Goal: Information Seeking & Learning: Learn about a topic

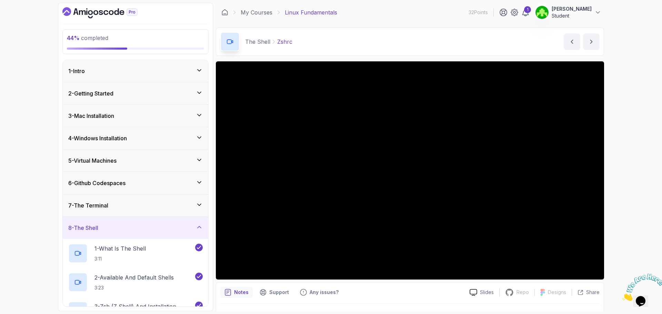
scroll to position [69, 0]
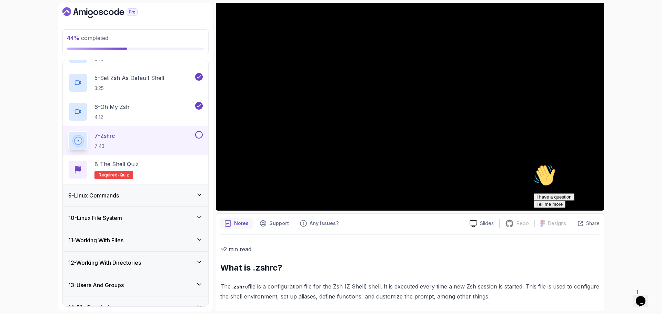
click at [597, 204] on div "Hi! How can we help? I have a question Tell me more" at bounding box center [596, 186] width 124 height 43
click at [597, 205] on div "Hi! How can we help? I have a question Tell me more" at bounding box center [596, 186] width 124 height 43
click at [593, 204] on div "Hi! How can we help? I have a question Tell me more" at bounding box center [596, 186] width 124 height 43
click at [600, 201] on div "Hi! How can we help? I have a question Tell me more" at bounding box center [596, 186] width 124 height 43
click at [534, 165] on icon "Chat attention grabber" at bounding box center [534, 165] width 0 height 0
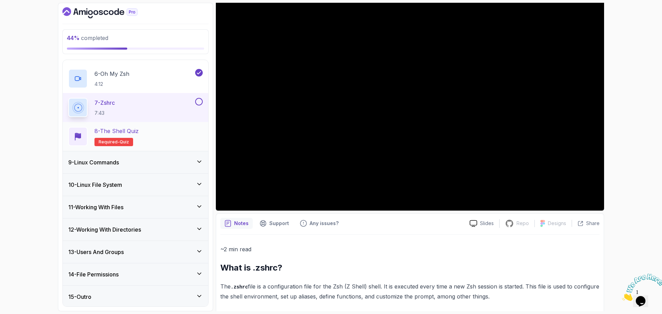
scroll to position [321, 0]
click at [119, 163] on h3 "9 - Linux Commands" at bounding box center [93, 161] width 51 height 8
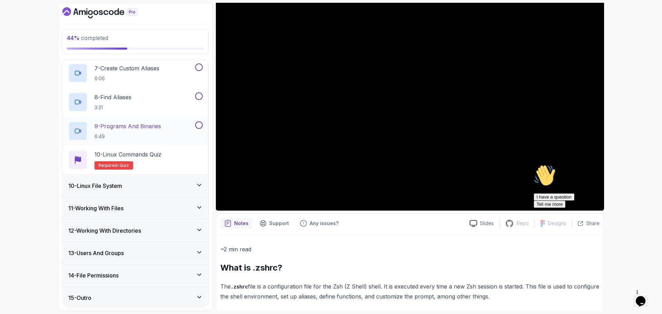
scroll to position [379, 0]
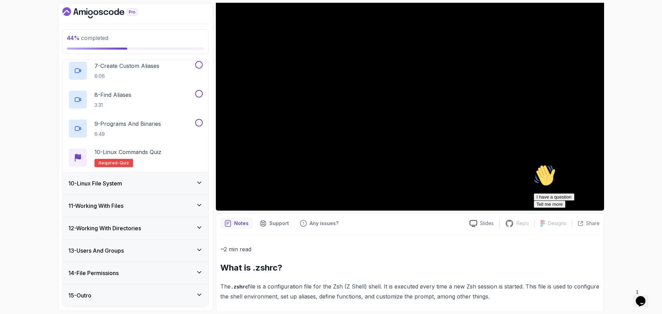
click at [144, 188] on div "10 - Linux File System" at bounding box center [136, 183] width 146 height 22
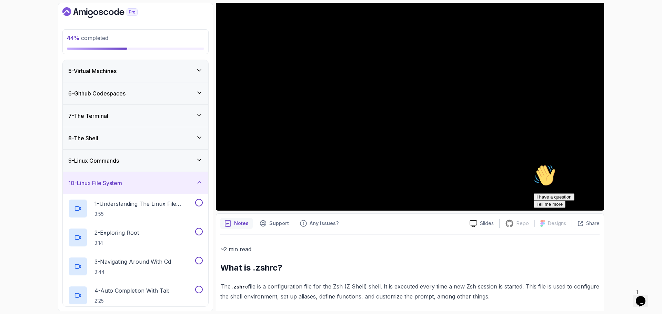
scroll to position [292, 0]
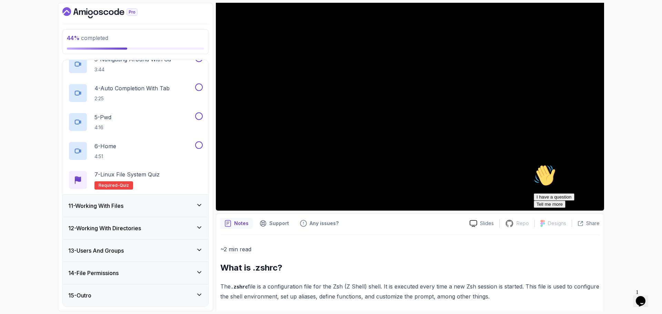
click at [144, 211] on div "11 - Working With Files" at bounding box center [136, 206] width 146 height 22
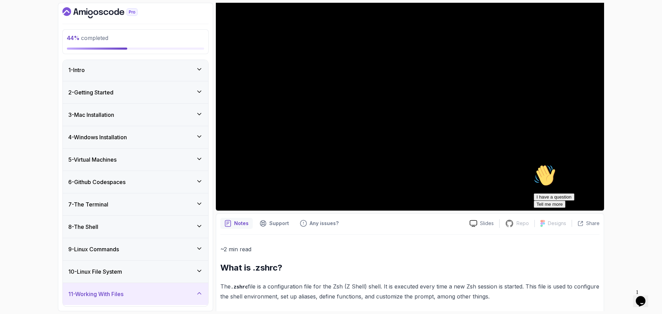
scroll to position [0, 0]
click at [116, 231] on div "8 - The Shell" at bounding box center [135, 228] width 135 height 8
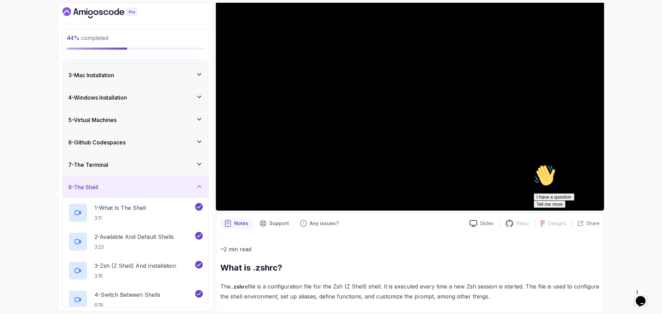
scroll to position [172, 0]
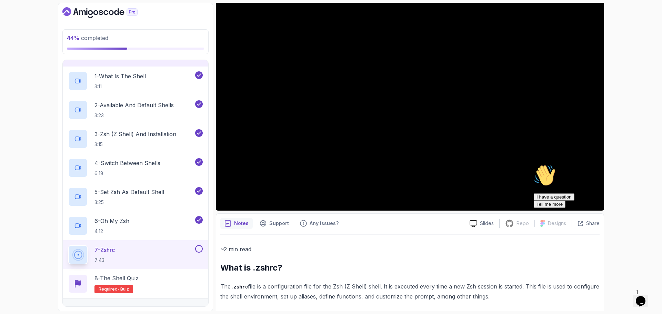
click at [534, 165] on icon "Chat attention grabber" at bounding box center [534, 165] width 0 height 0
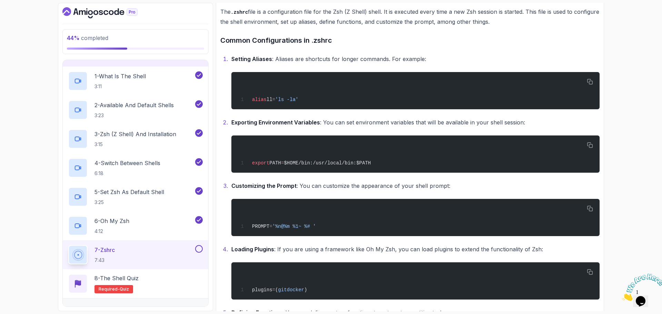
scroll to position [345, 0]
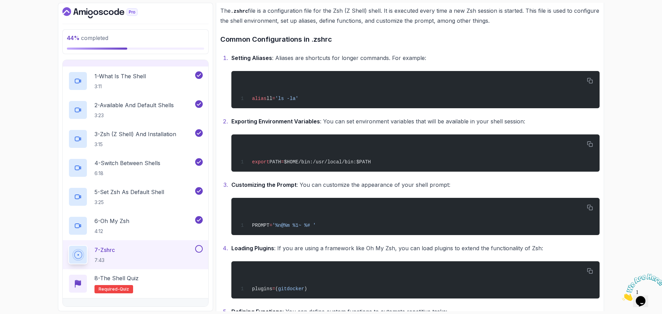
click at [199, 249] on button at bounding box center [199, 249] width 8 height 8
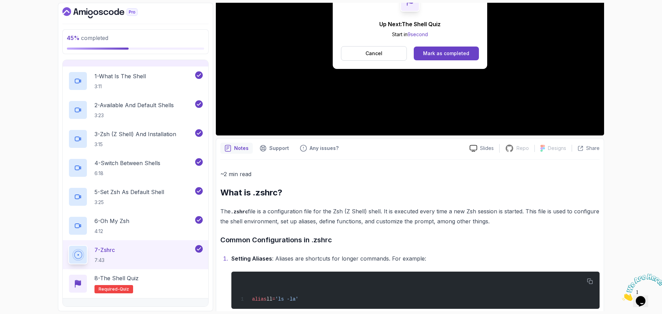
scroll to position [34, 0]
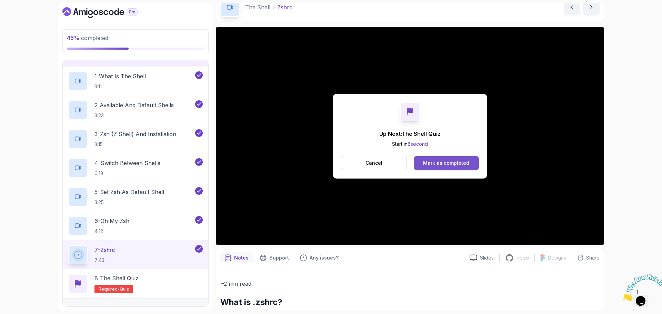
click at [436, 165] on div "Mark as completed" at bounding box center [446, 163] width 46 height 7
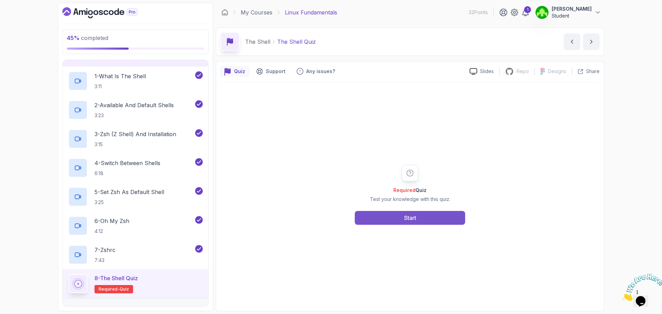
click at [408, 222] on button "Start" at bounding box center [410, 218] width 110 height 14
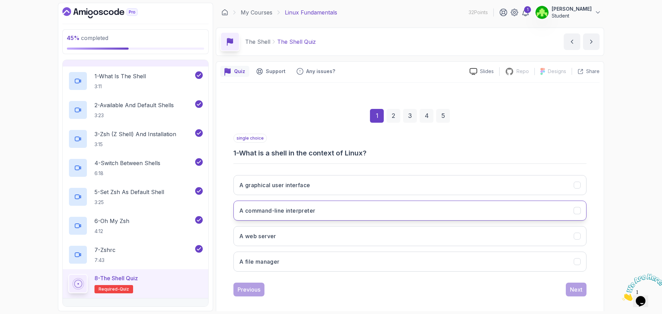
click at [309, 212] on h3 "A command-line interpreter" at bounding box center [277, 211] width 76 height 8
click at [578, 290] on div "Next" at bounding box center [576, 290] width 12 height 8
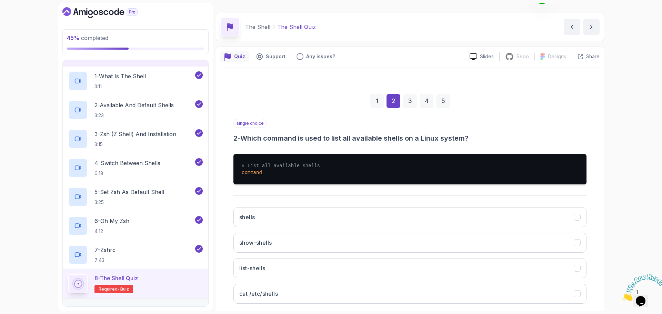
scroll to position [52, 0]
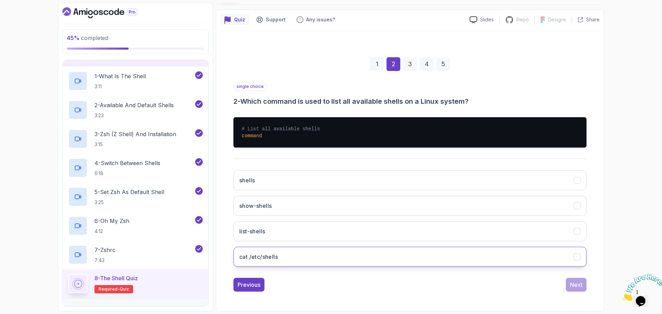
click at [301, 259] on button "cat /etc/shells" at bounding box center [410, 257] width 353 height 20
click at [574, 285] on div "Next" at bounding box center [576, 285] width 12 height 8
click at [272, 257] on button "zsh" at bounding box center [410, 257] width 353 height 20
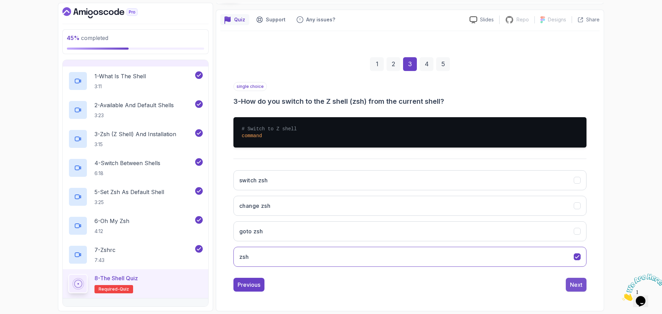
click at [570, 280] on button "Next" at bounding box center [576, 285] width 21 height 14
click at [407, 62] on div "3" at bounding box center [410, 64] width 14 height 14
click at [433, 65] on div "4" at bounding box center [427, 64] width 14 height 14
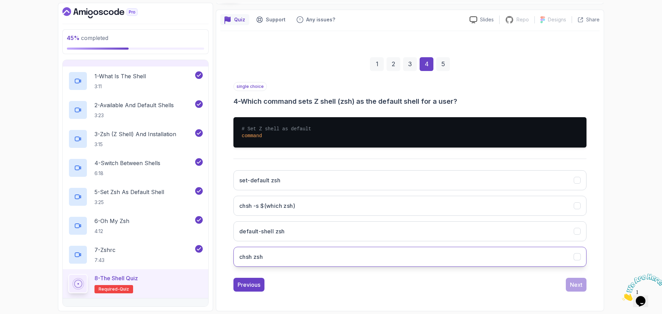
click at [283, 256] on button "chsh zsh" at bounding box center [410, 257] width 353 height 20
click at [575, 283] on div "Next" at bounding box center [576, 285] width 12 height 8
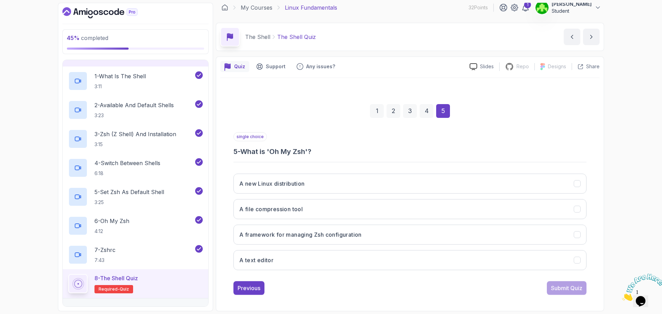
scroll to position [5, 0]
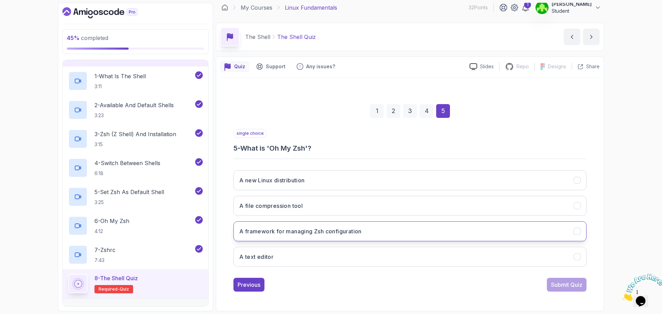
click at [324, 239] on button "A framework for managing Zsh configuration" at bounding box center [410, 231] width 353 height 20
click at [577, 281] on div "Submit Quiz" at bounding box center [566, 285] width 31 height 8
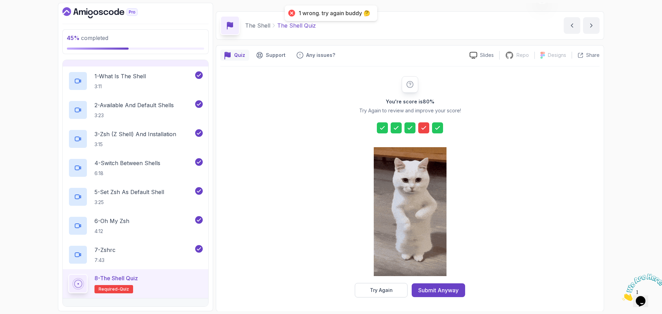
scroll to position [17, 0]
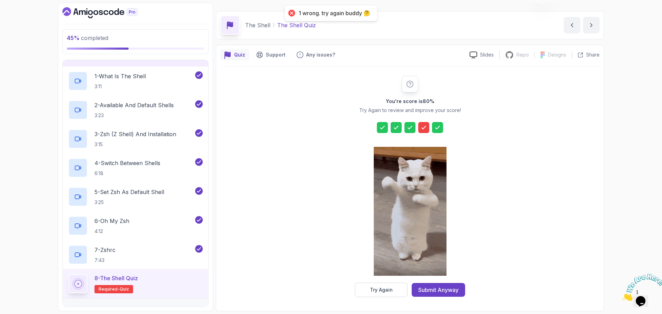
click at [423, 129] on icon at bounding box center [424, 127] width 4 height 3
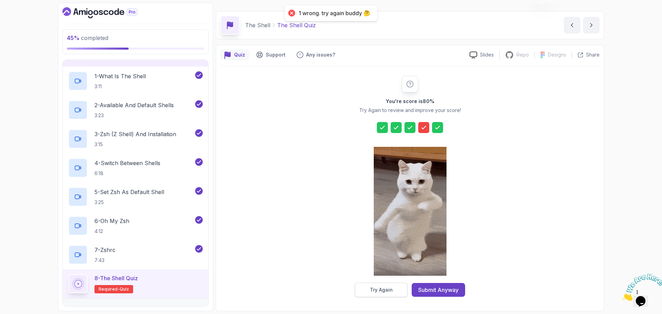
click at [398, 296] on button "Try Again" at bounding box center [381, 290] width 53 height 14
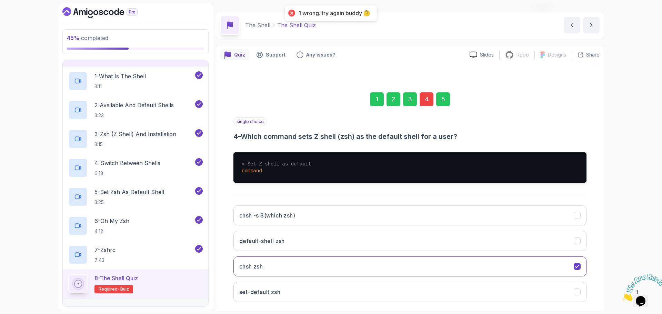
click at [425, 104] on div "4" at bounding box center [427, 99] width 14 height 14
click at [425, 101] on div "4" at bounding box center [427, 99] width 14 height 14
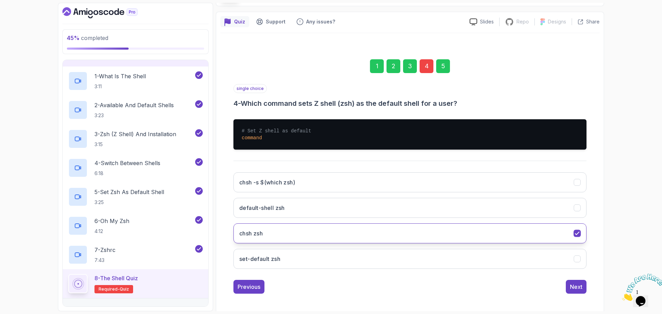
scroll to position [52, 0]
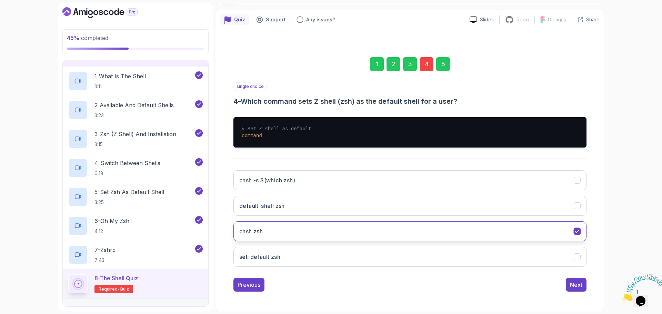
click at [377, 234] on button "chsh zsh" at bounding box center [410, 231] width 353 height 20
click at [375, 190] on button "chsh -s $(which zsh)" at bounding box center [410, 180] width 353 height 20
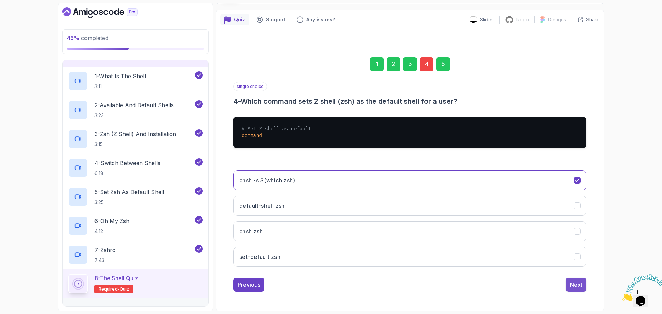
click at [584, 284] on button "Next" at bounding box center [576, 285] width 21 height 14
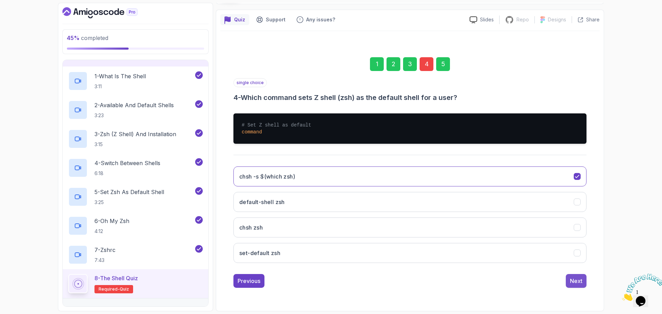
scroll to position [5, 0]
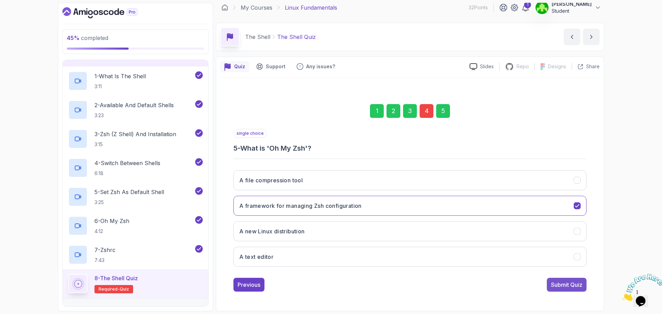
click at [562, 283] on div "Submit Quiz" at bounding box center [566, 285] width 31 height 8
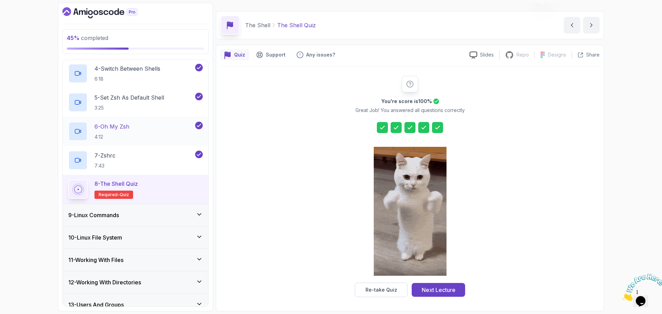
scroll to position [276, 0]
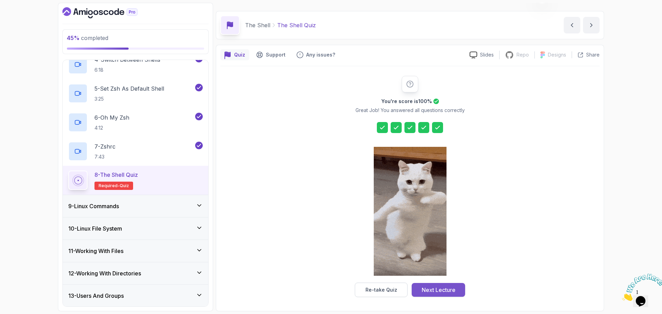
click at [437, 288] on div "Next Lecture" at bounding box center [439, 290] width 34 height 8
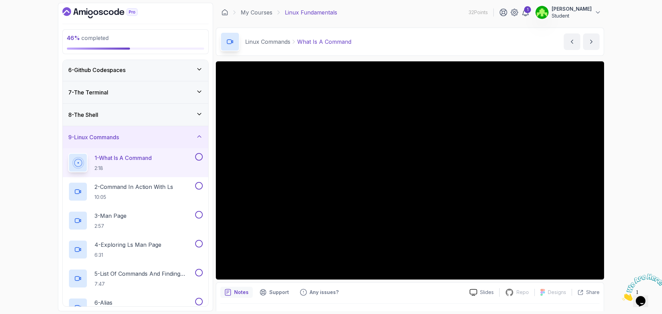
scroll to position [103, 0]
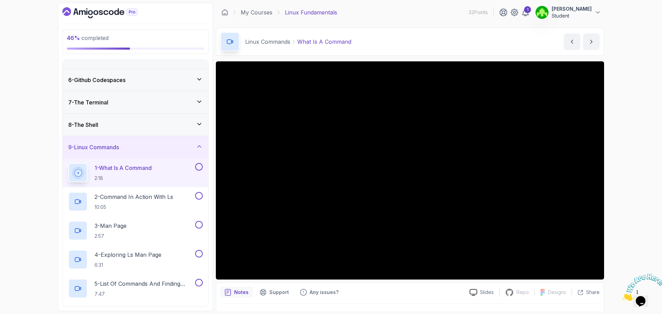
click at [204, 166] on div "1 - What Is A Command 2:18" at bounding box center [136, 172] width 146 height 29
click at [195, 165] on div at bounding box center [198, 167] width 9 height 8
click at [199, 168] on button at bounding box center [199, 167] width 8 height 8
click at [163, 197] on p "2 - Command In Action With ls" at bounding box center [134, 197] width 79 height 8
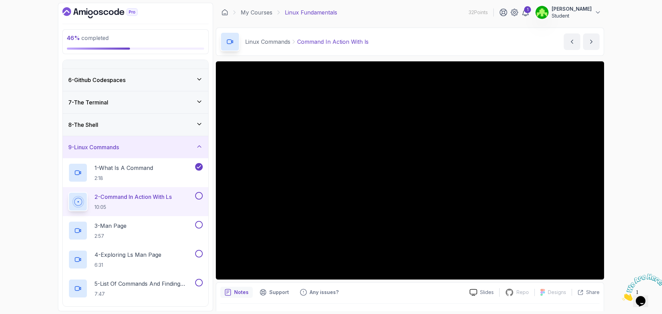
click at [196, 192] on div at bounding box center [198, 196] width 9 height 8
click at [200, 197] on button at bounding box center [199, 196] width 8 height 8
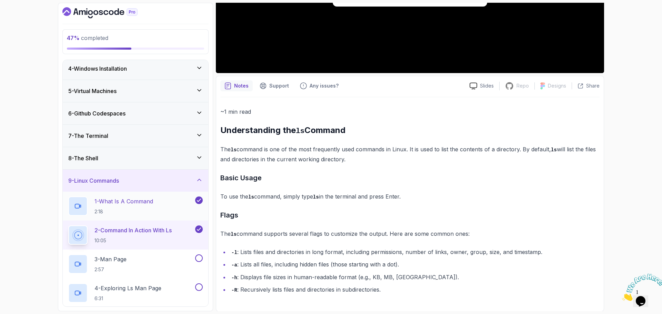
scroll to position [69, 0]
click at [124, 266] on h2 "3 - Man Page 2:57" at bounding box center [111, 265] width 32 height 18
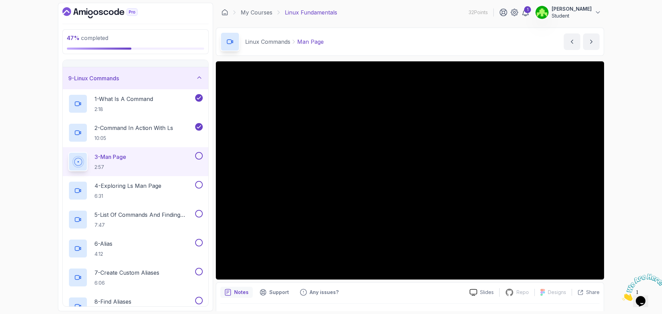
click at [195, 155] on div at bounding box center [198, 156] width 9 height 8
click at [197, 155] on button at bounding box center [199, 156] width 8 height 8
click at [137, 183] on p "4 - Exploring ls Man Page" at bounding box center [128, 186] width 67 height 8
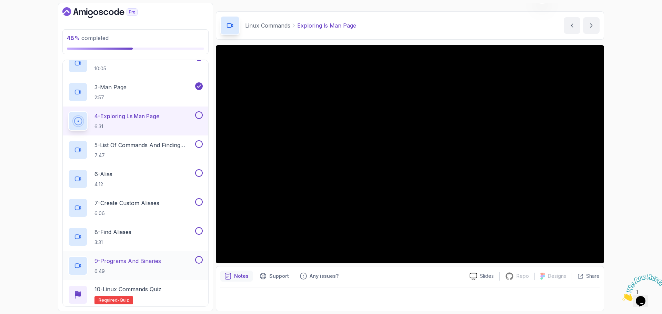
scroll to position [241, 0]
click at [198, 115] on button at bounding box center [199, 116] width 8 height 8
click at [156, 146] on p "5 - List Of Commands And Finding Help" at bounding box center [144, 146] width 99 height 8
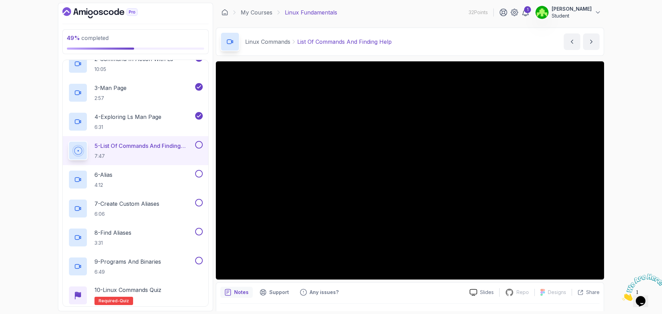
scroll to position [379, 0]
